Goal: Communication & Community: Answer question/provide support

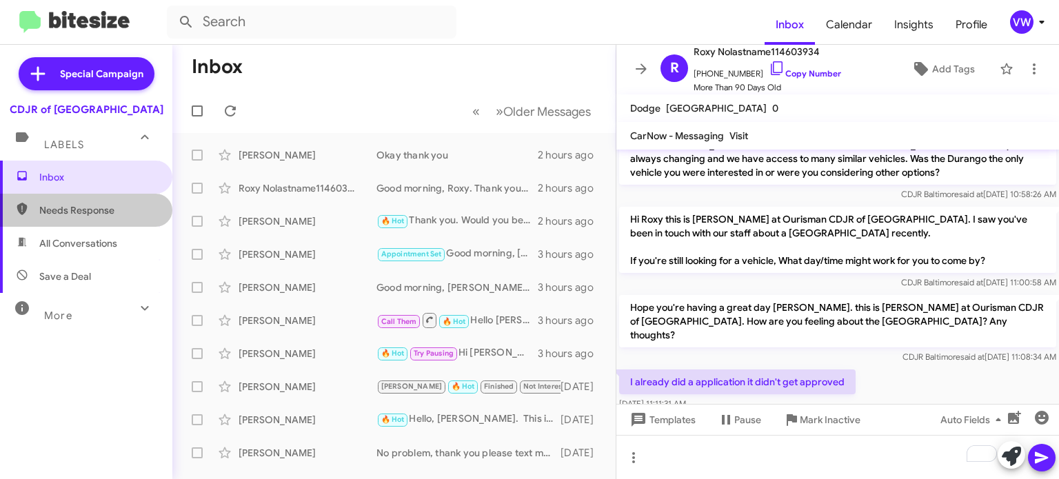
click at [69, 207] on span "Needs Response" at bounding box center [97, 210] width 117 height 14
type input "in:needs-response"
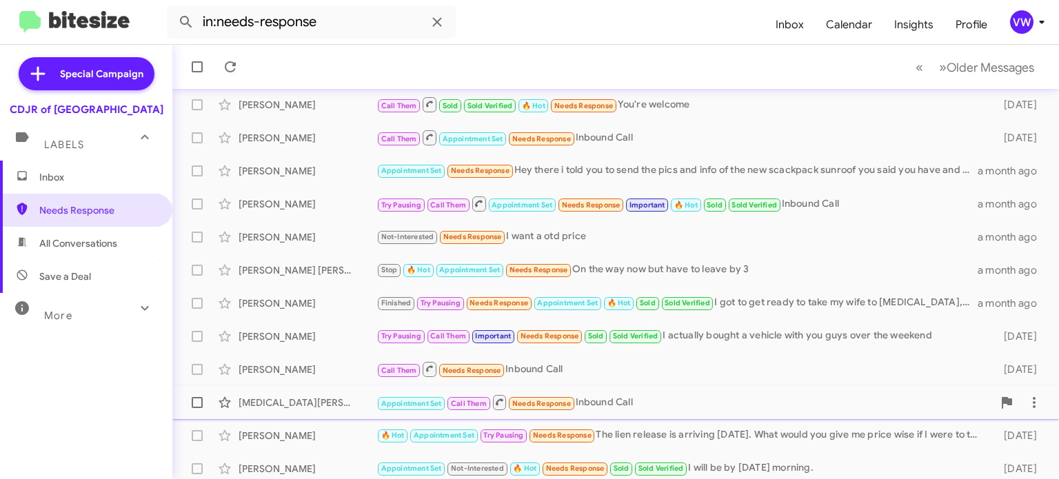
scroll to position [152, 0]
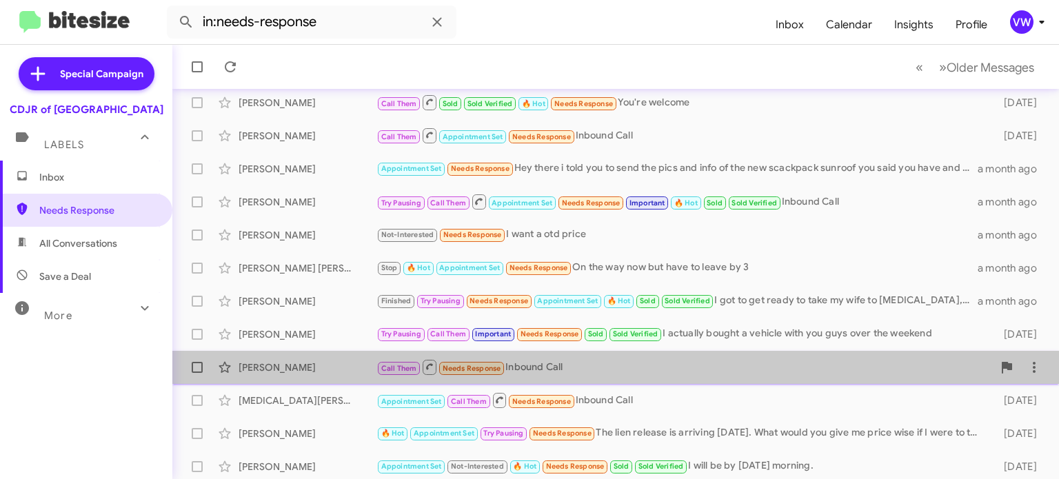
click at [469, 371] on span "Needs Response" at bounding box center [472, 368] width 59 height 9
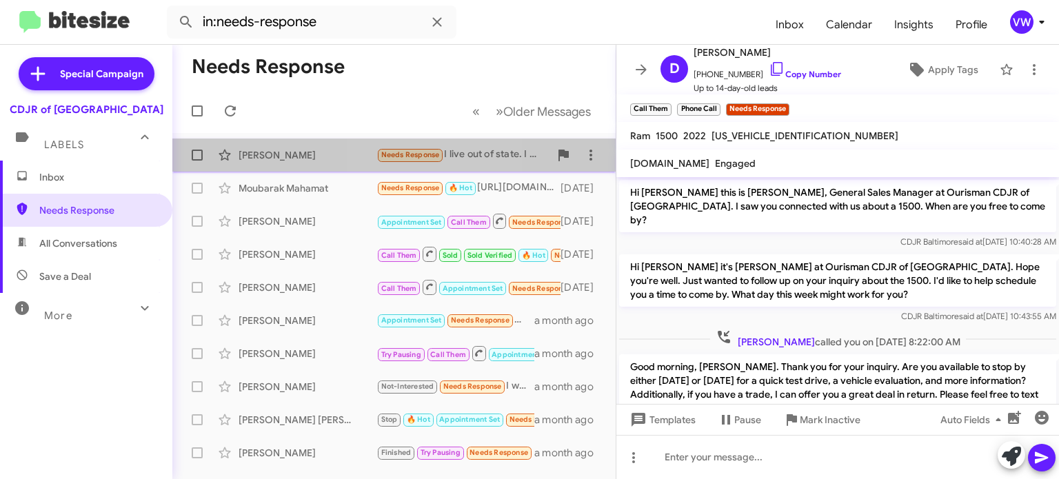
click at [400, 148] on span "Needs Response" at bounding box center [410, 155] width 68 height 16
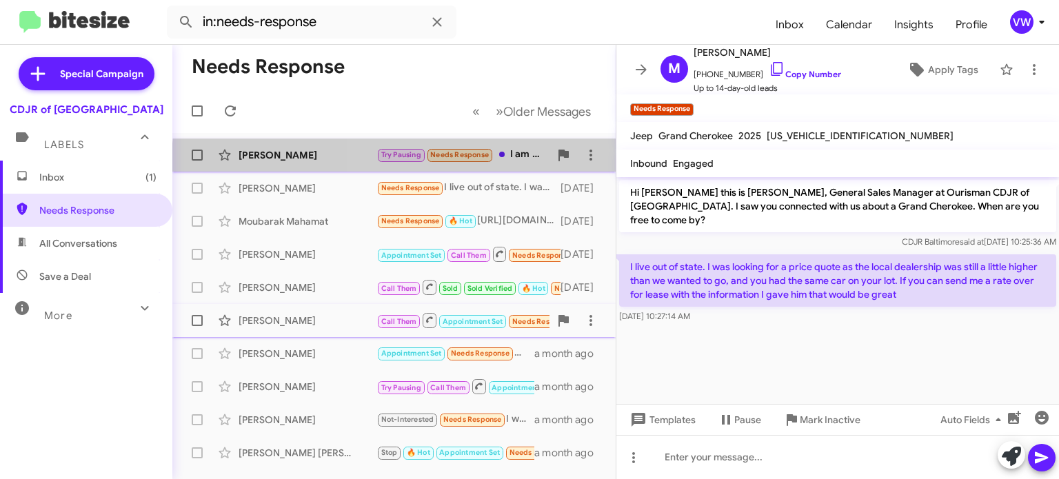
click at [452, 162] on span "Try Pausing Needs Response" at bounding box center [434, 155] width 117 height 16
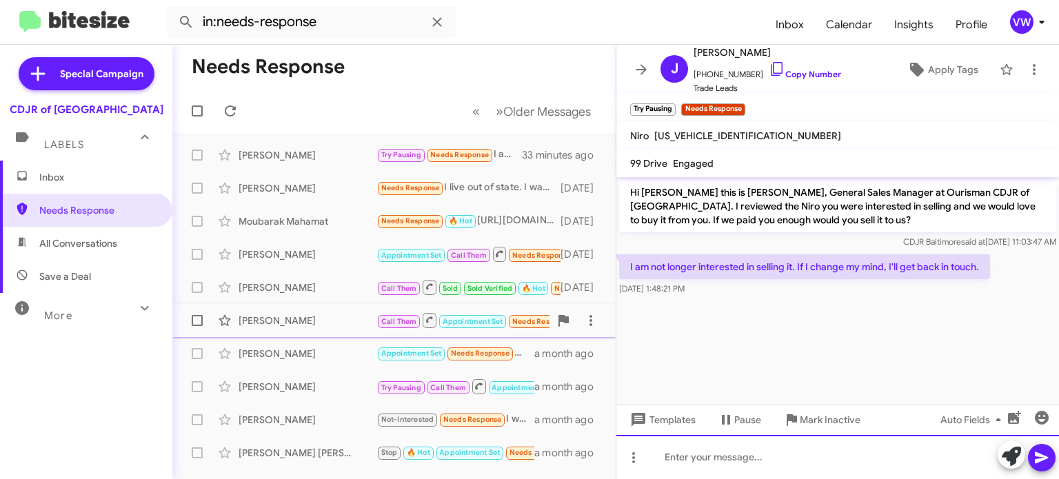
click at [733, 467] on div at bounding box center [837, 457] width 443 height 44
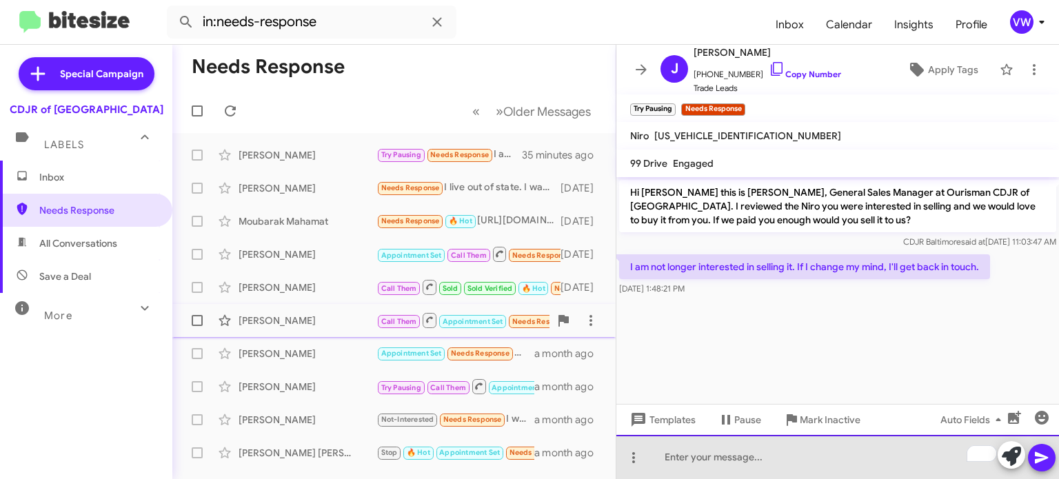
click at [775, 454] on div "To enrich screen reader interactions, please activate Accessibility in Grammarl…" at bounding box center [837, 457] width 443 height 44
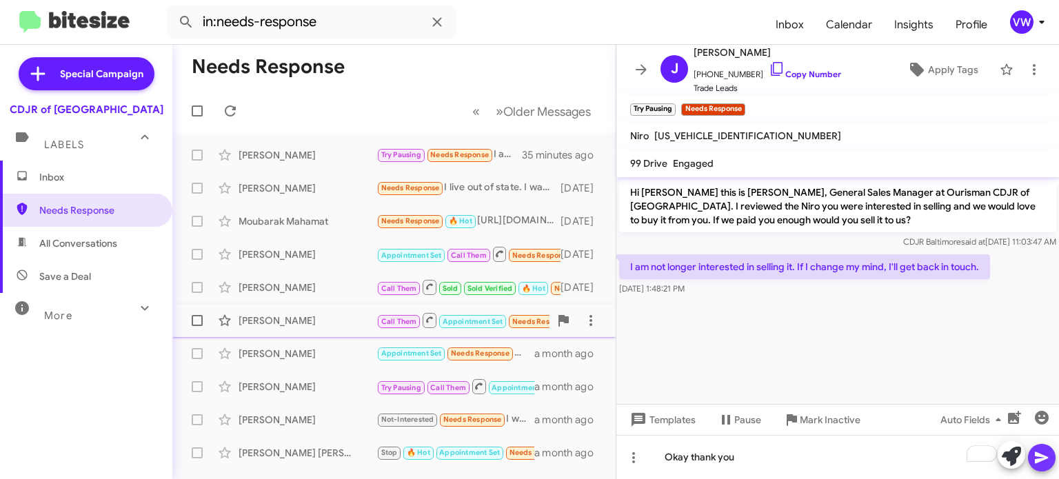
click at [1042, 465] on icon at bounding box center [1041, 457] width 17 height 17
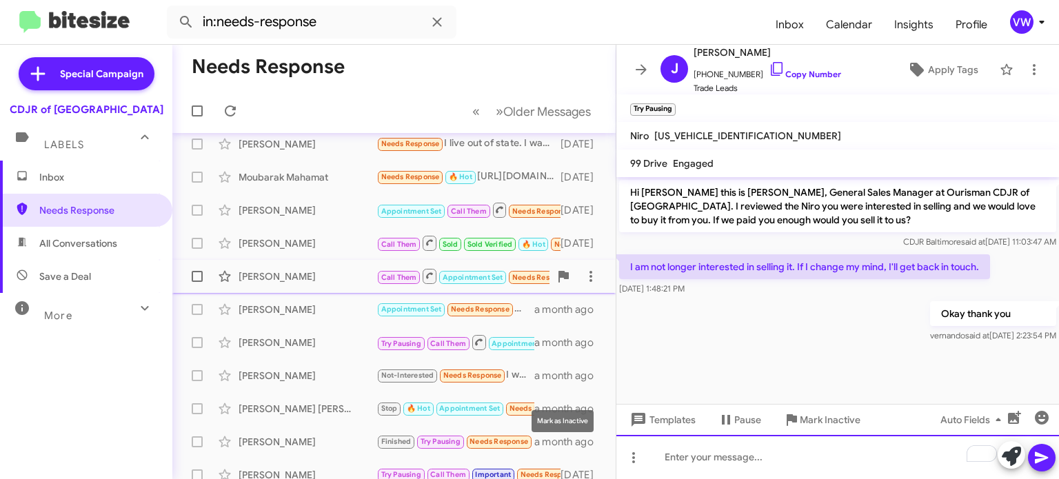
scroll to position [17, 0]
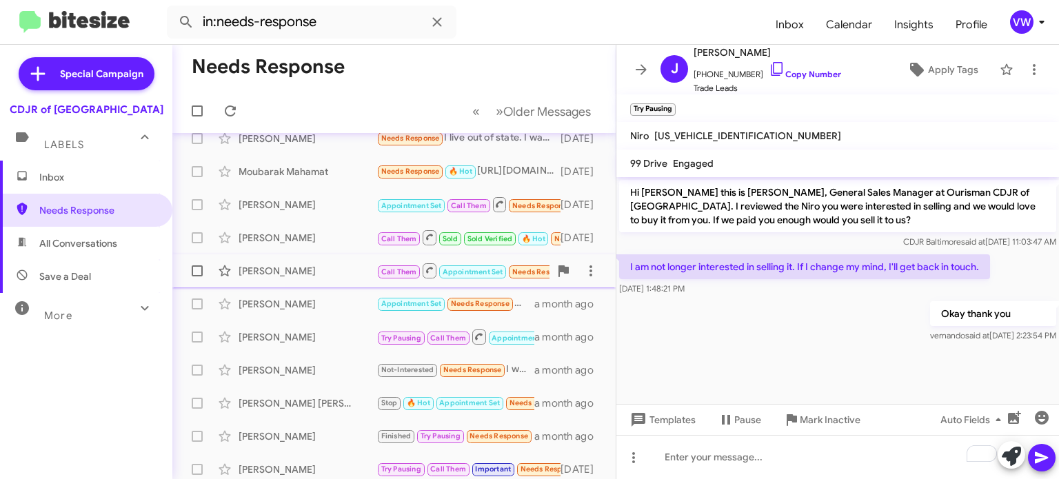
drag, startPoint x: 900, startPoint y: 318, endPoint x: 902, endPoint y: 309, distance: 9.9
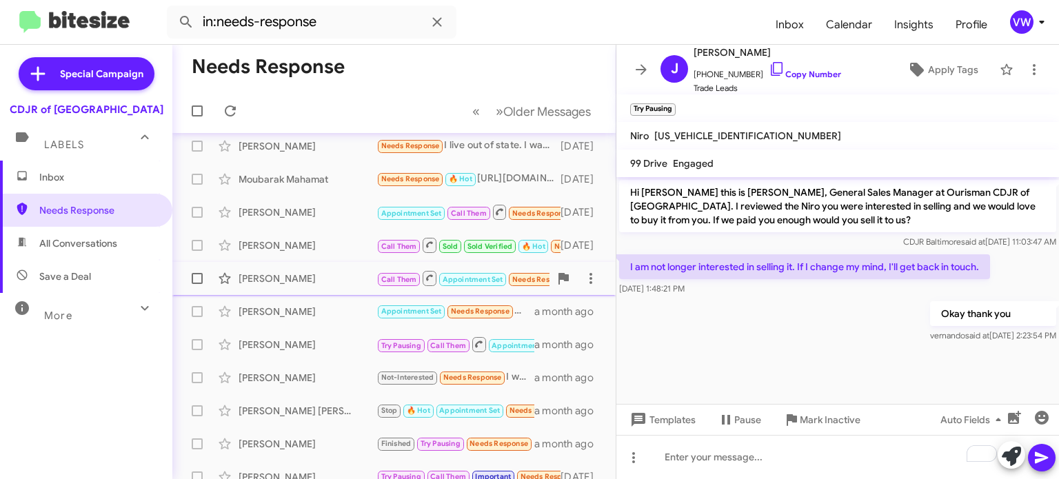
scroll to position [0, 0]
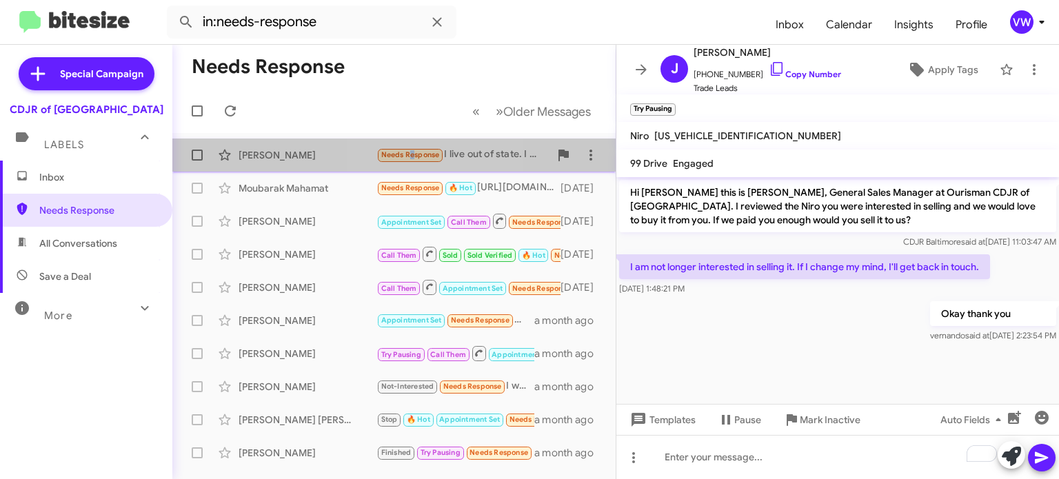
click at [408, 153] on span "Needs Response" at bounding box center [410, 154] width 59 height 9
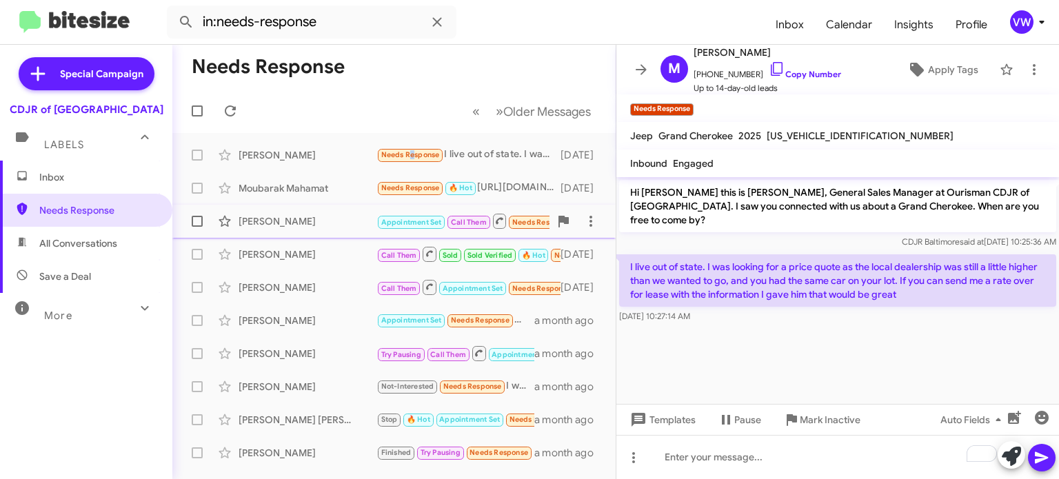
click at [458, 209] on div "[PERSON_NAME] Appointment Set Call Them Needs Response 🔥 Hot 4432641822 [DATE]" at bounding box center [393, 221] width 421 height 28
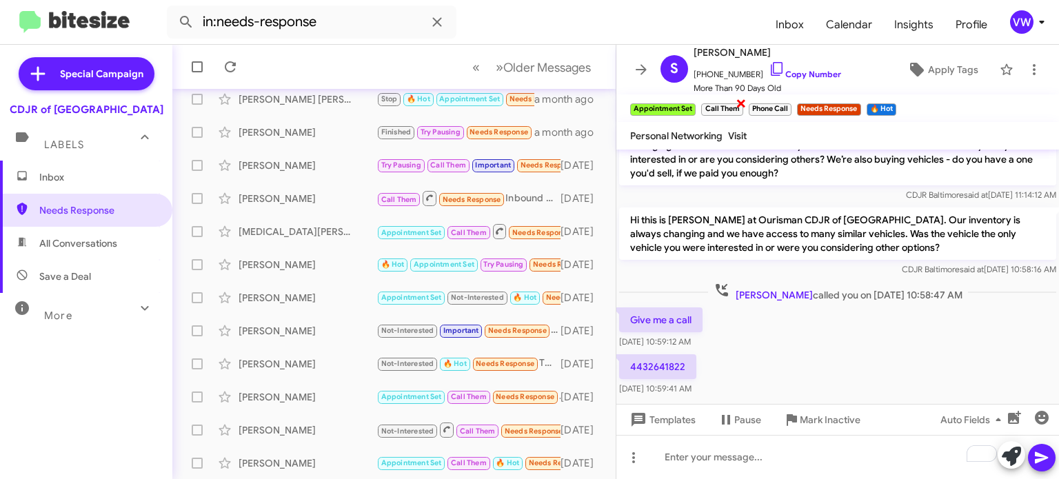
scroll to position [1495, 0]
